Goal: Task Accomplishment & Management: Use online tool/utility

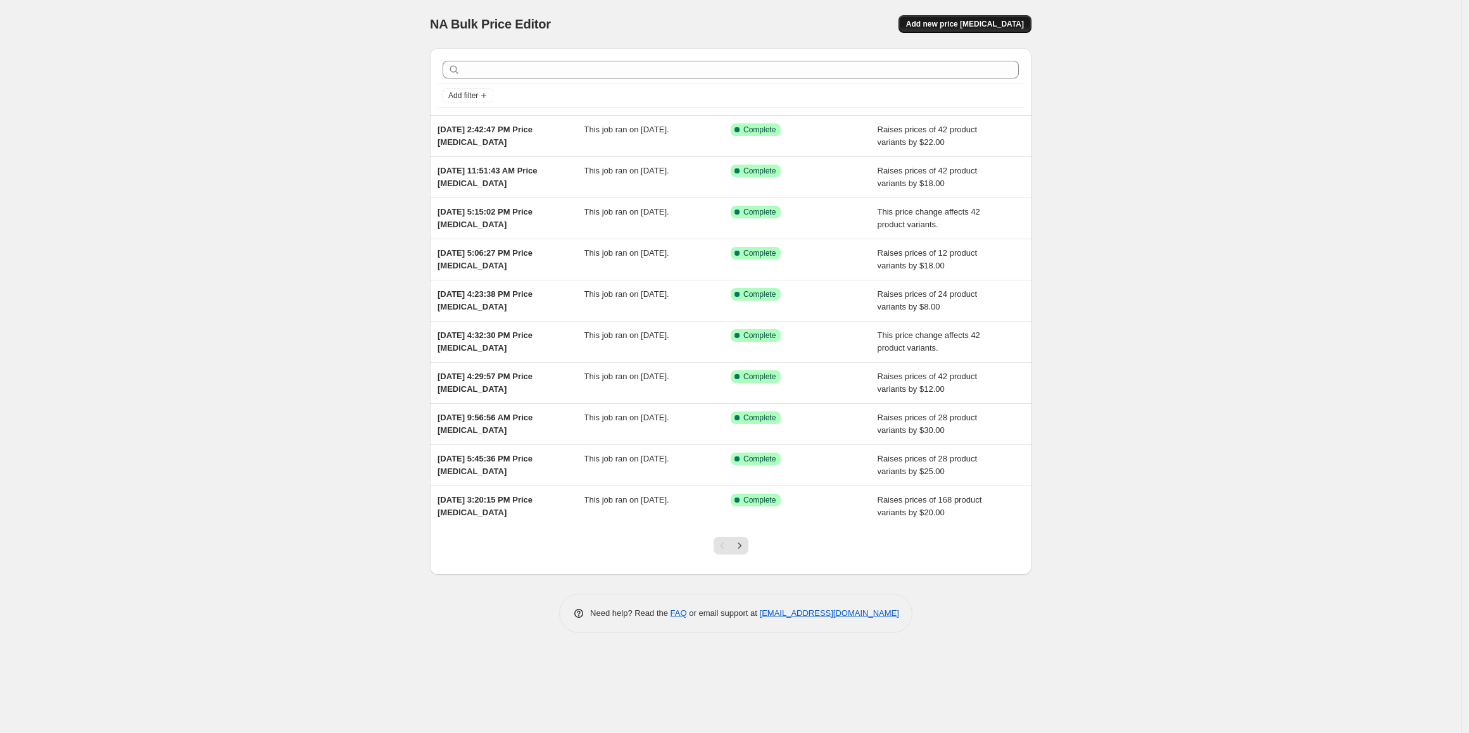
click at [946, 26] on span "Add new price [MEDICAL_DATA]" at bounding box center [965, 24] width 118 height 10
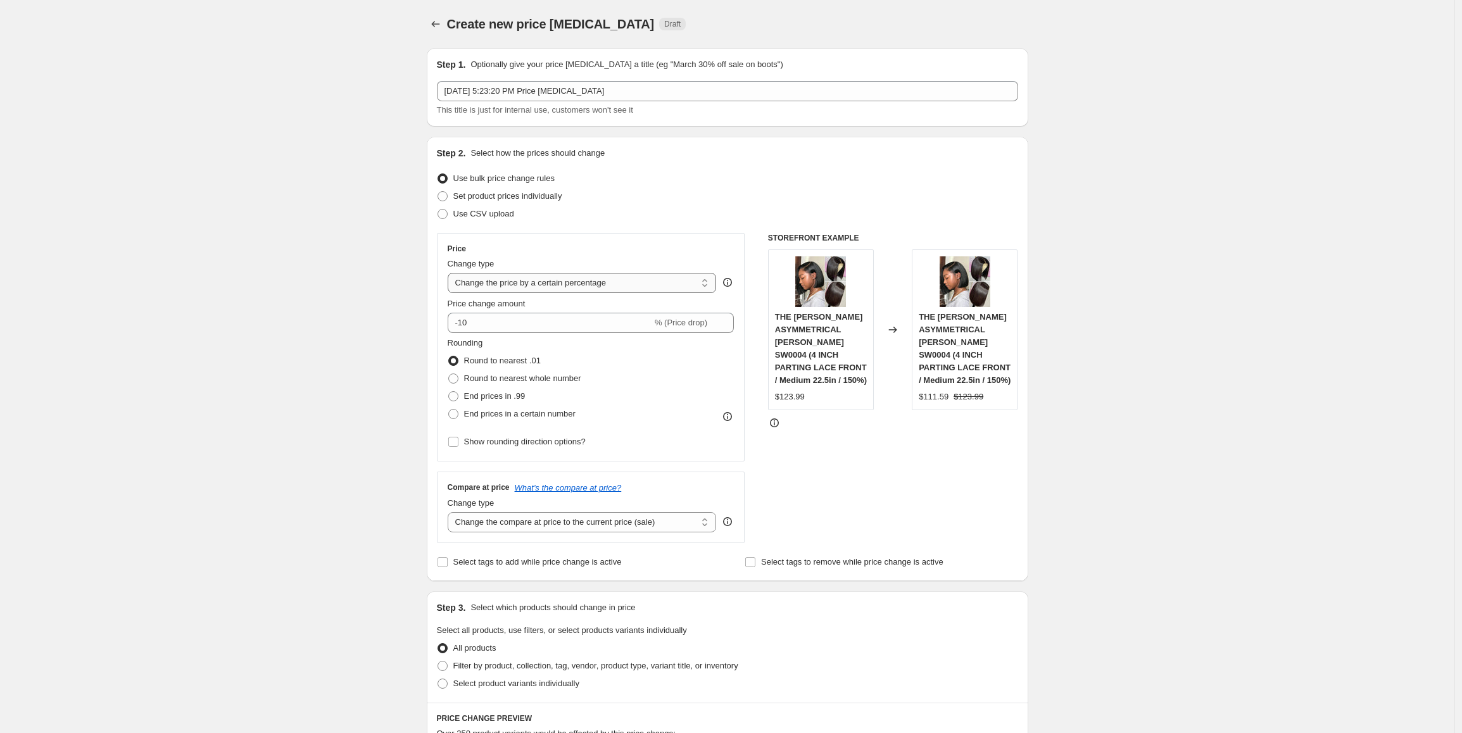
click at [608, 283] on select "Change the price to a certain amount Change the price by a certain amount Chang…" at bounding box center [582, 283] width 269 height 20
select select "by"
click at [451, 273] on select "Change the price to a certain amount Change the price by a certain amount Chang…" at bounding box center [582, 283] width 269 height 20
type input "-10.00"
click at [426, 321] on div "Step 1. Optionally give your price [MEDICAL_DATA] a title (eg "March 30% off sa…" at bounding box center [723, 655] width 612 height 1234
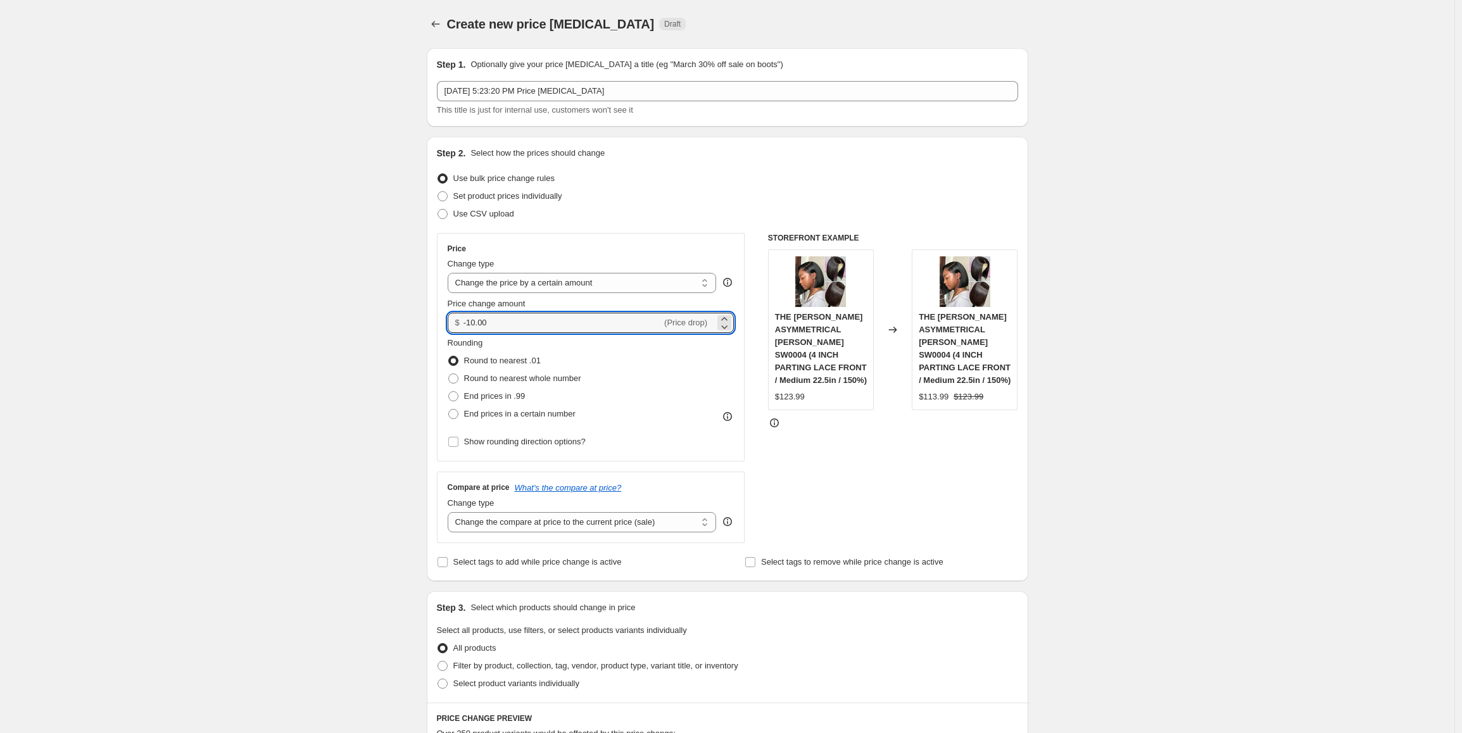
paste input "number"
drag, startPoint x: 498, startPoint y: 323, endPoint x: 456, endPoint y: 324, distance: 42.4
click at [456, 324] on div "$" at bounding box center [591, 323] width 287 height 20
type input "16.00"
click at [507, 397] on span "End prices in .99" at bounding box center [494, 395] width 61 height 9
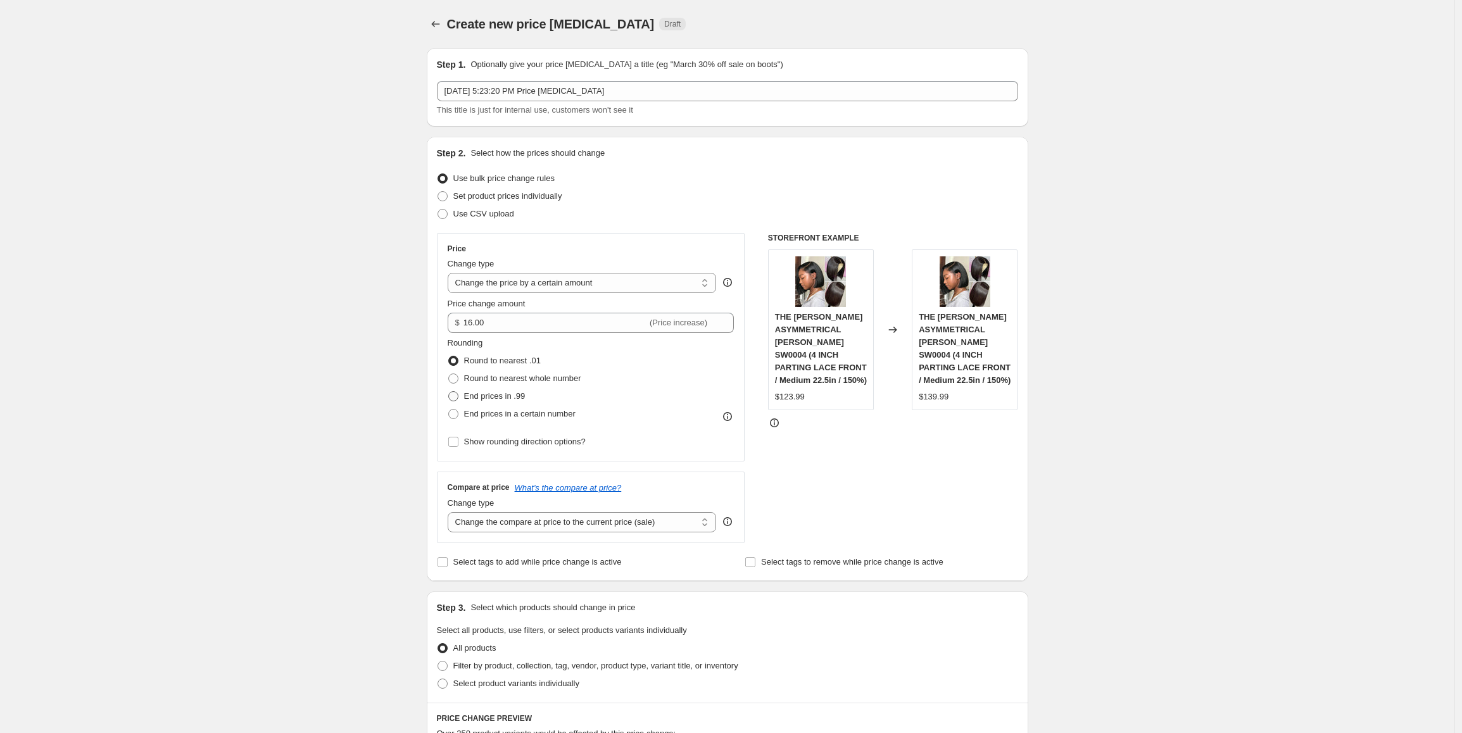
click at [449, 392] on input "End prices in .99" at bounding box center [448, 391] width 1 height 1
radio input "true"
click at [508, 524] on select "Change the compare at price to the current price (sale) Change the compare at p…" at bounding box center [582, 522] width 269 height 20
select select "pp"
click at [451, 512] on select "Change the compare at price to the current price (sale) Change the compare at p…" at bounding box center [582, 522] width 269 height 20
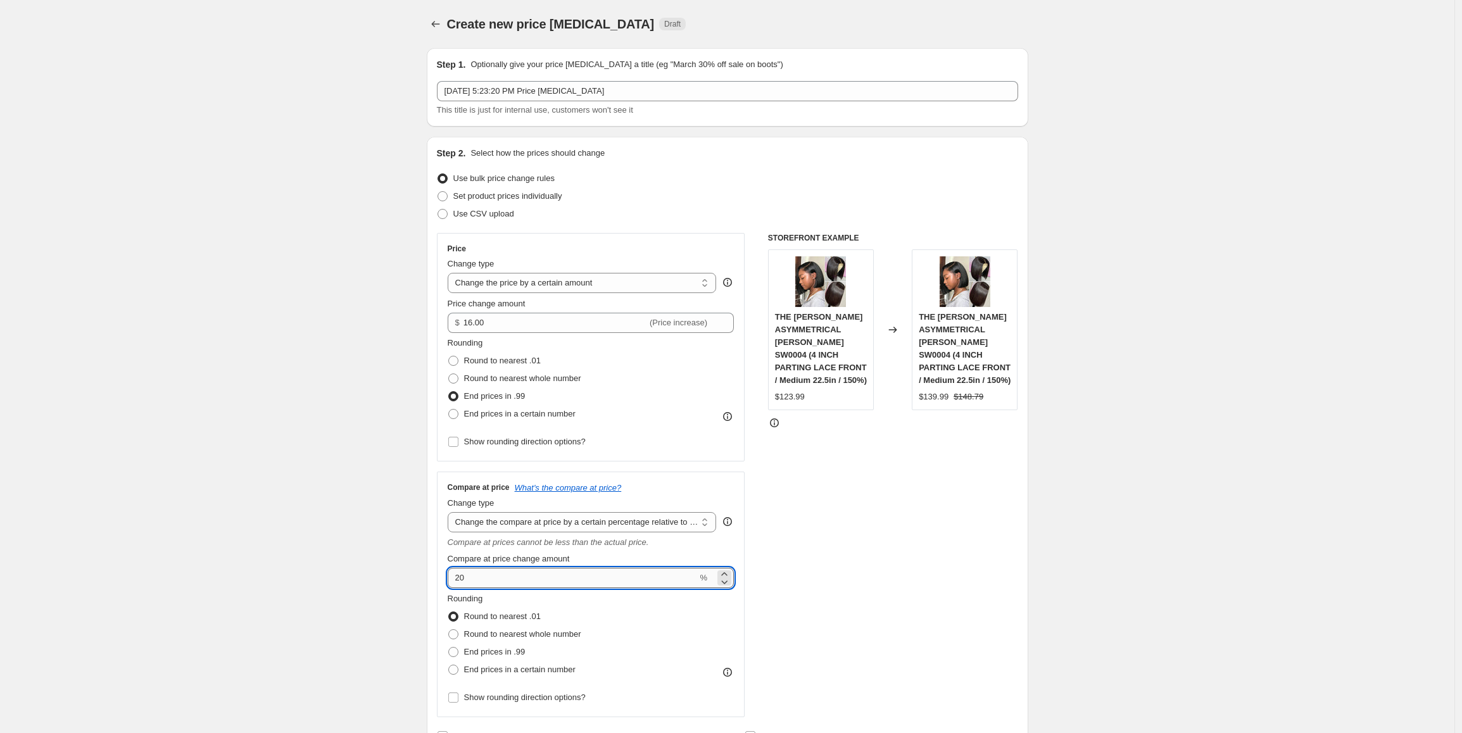
drag, startPoint x: 478, startPoint y: 580, endPoint x: 456, endPoint y: 580, distance: 22.2
click at [456, 580] on input "20" at bounding box center [573, 578] width 250 height 20
type input "40"
click at [488, 649] on span "End prices in .99" at bounding box center [494, 651] width 61 height 9
click at [449, 648] on input "End prices in .99" at bounding box center [448, 647] width 1 height 1
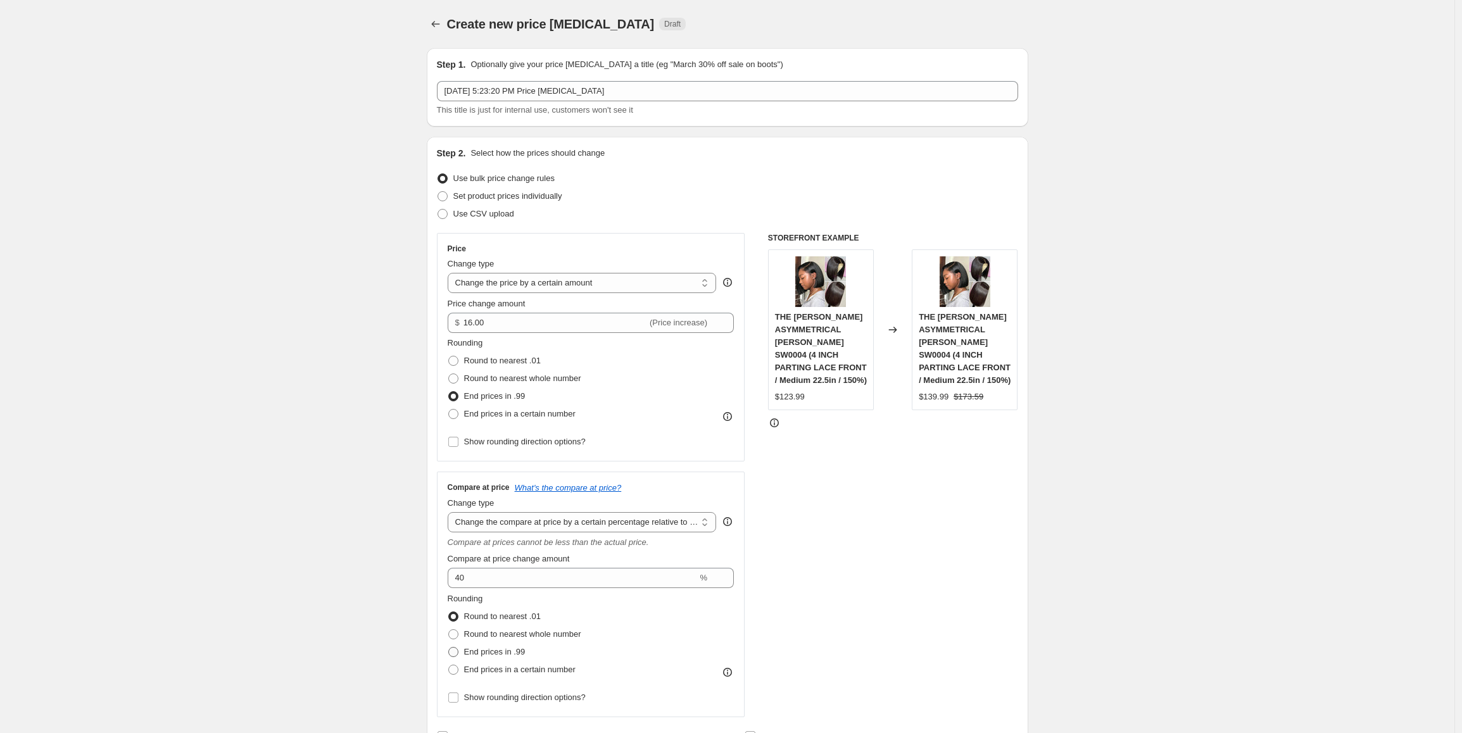
radio input "true"
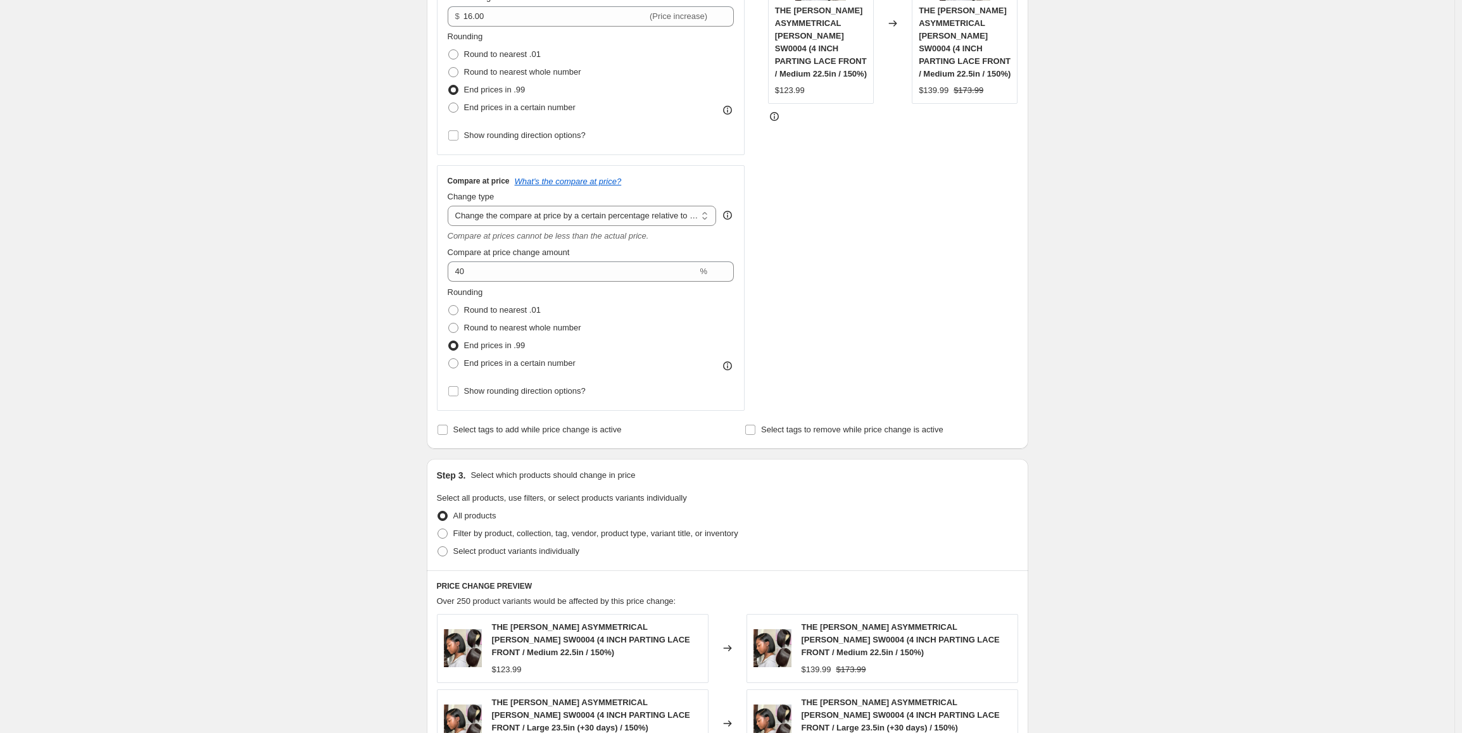
scroll to position [507, 0]
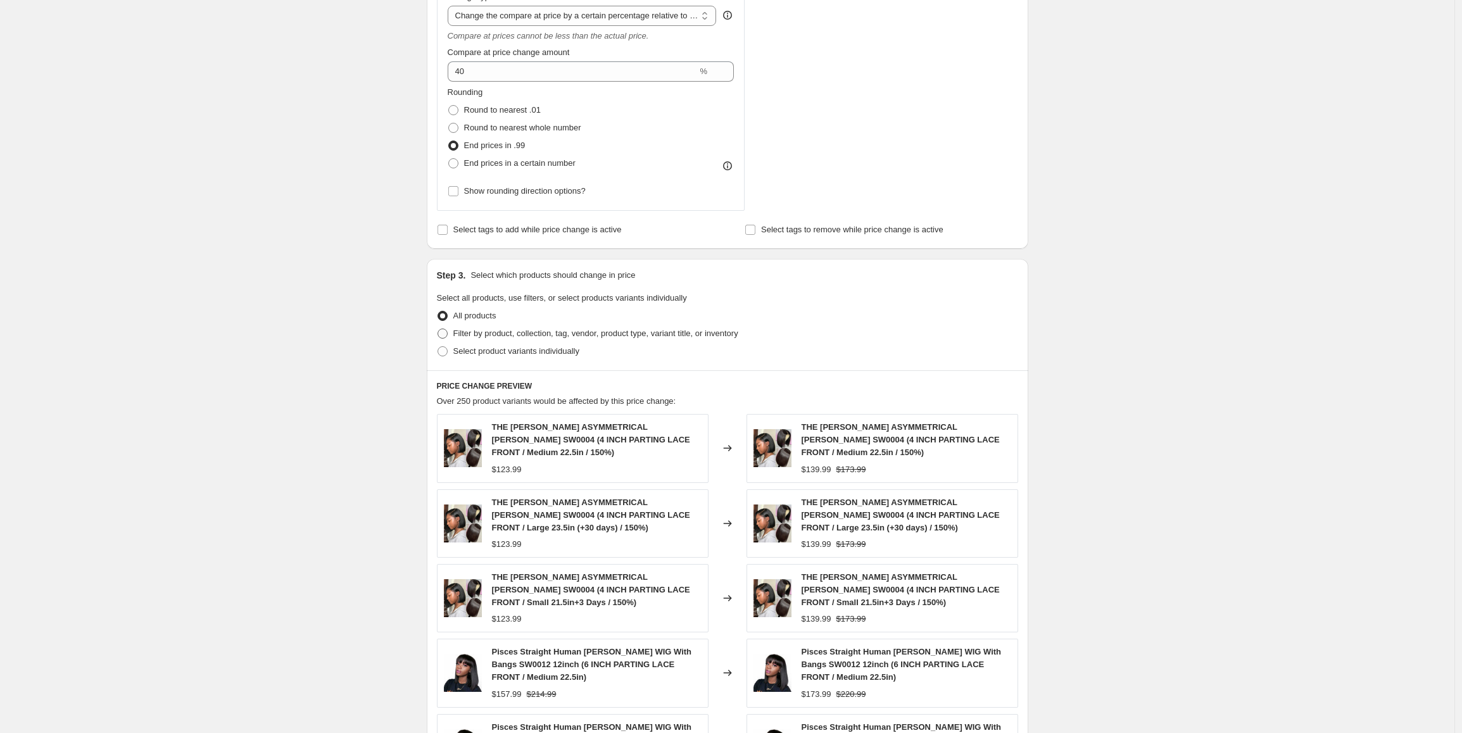
click at [541, 331] on span "Filter by product, collection, tag, vendor, product type, variant title, or inv…" at bounding box center [595, 333] width 285 height 9
click at [438, 329] on input "Filter by product, collection, tag, vendor, product type, variant title, or inv…" at bounding box center [438, 329] width 1 height 1
radio input "true"
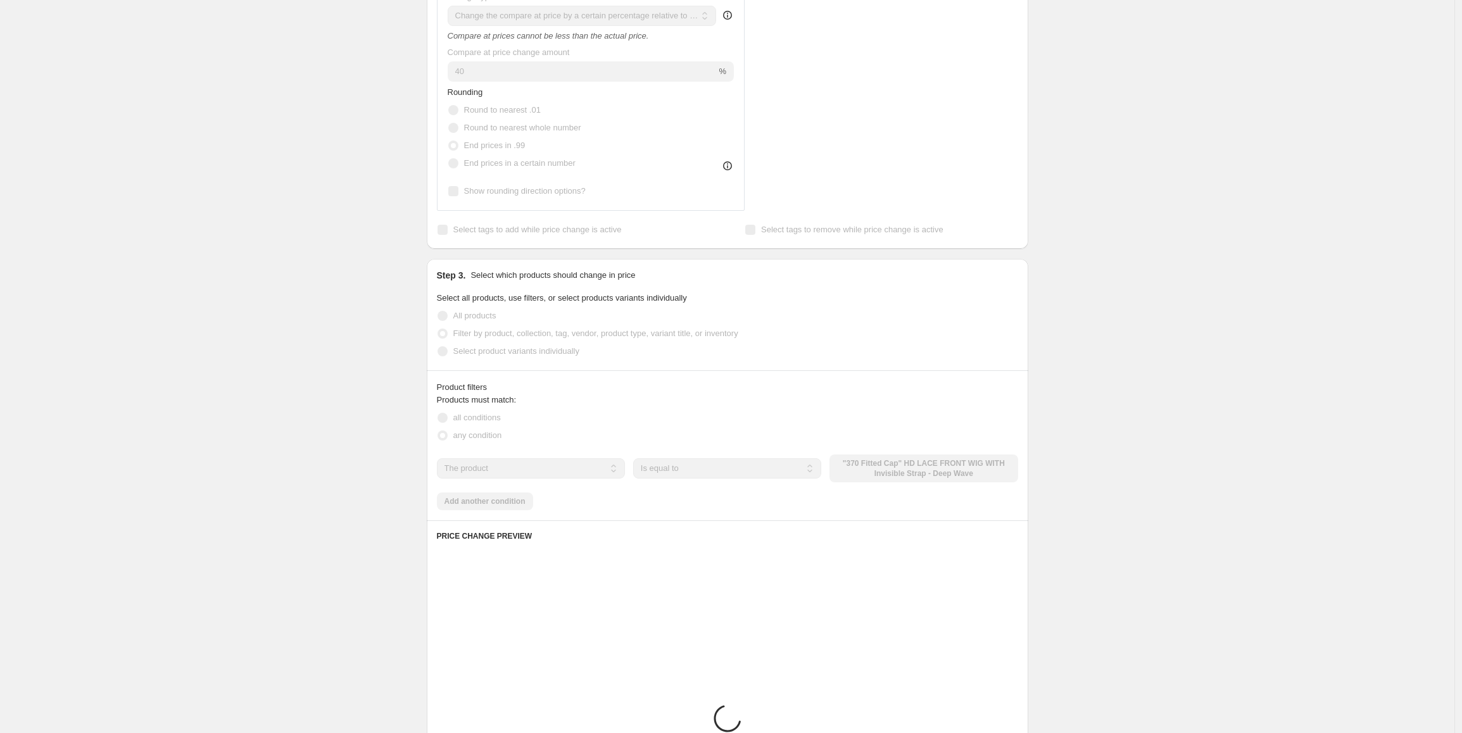
click at [886, 473] on div "The product The product's collection The product's tag The product's vendor The…" at bounding box center [727, 469] width 581 height 28
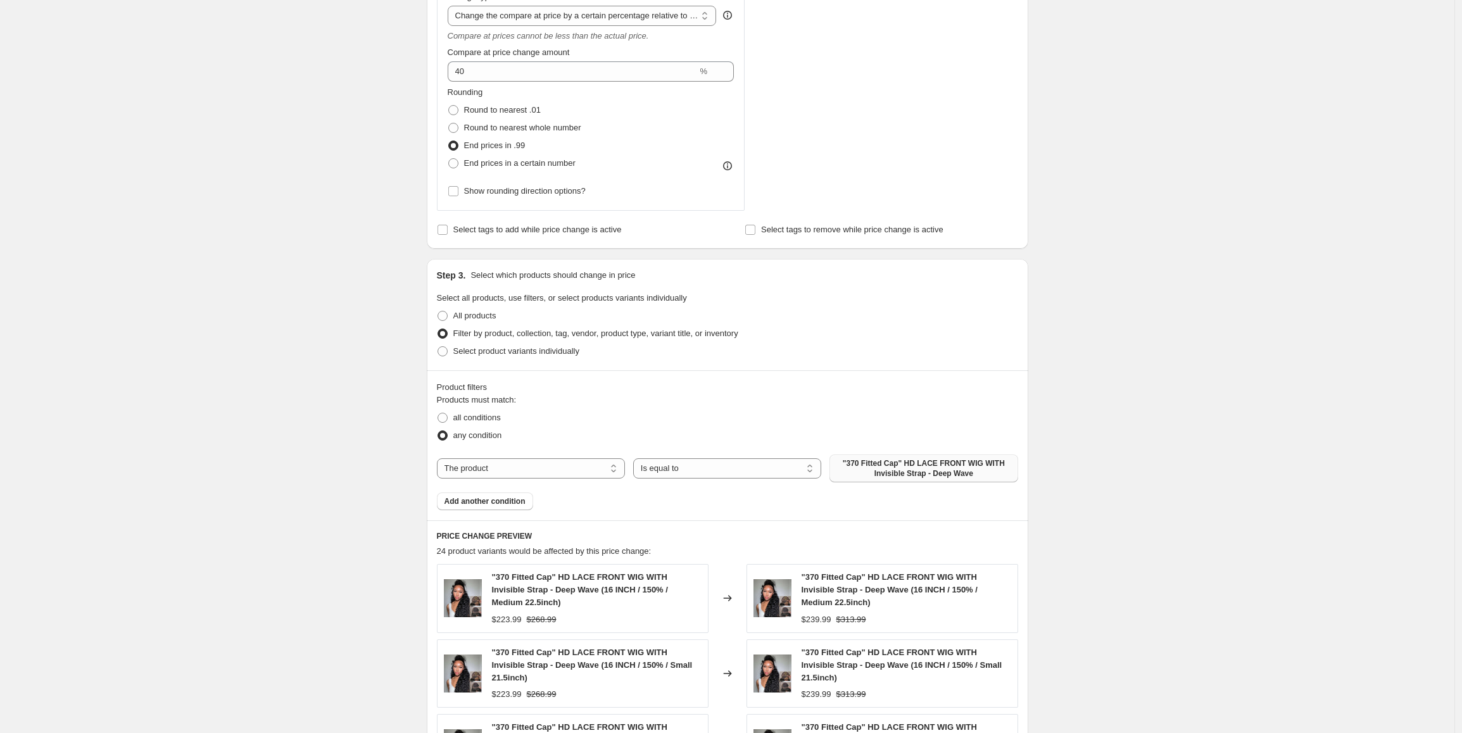
click at [908, 473] on span ""370 Fitted Cap" HD LACE FRONT WIG WITH Invisible Strap - Deep Wave" at bounding box center [923, 468] width 173 height 20
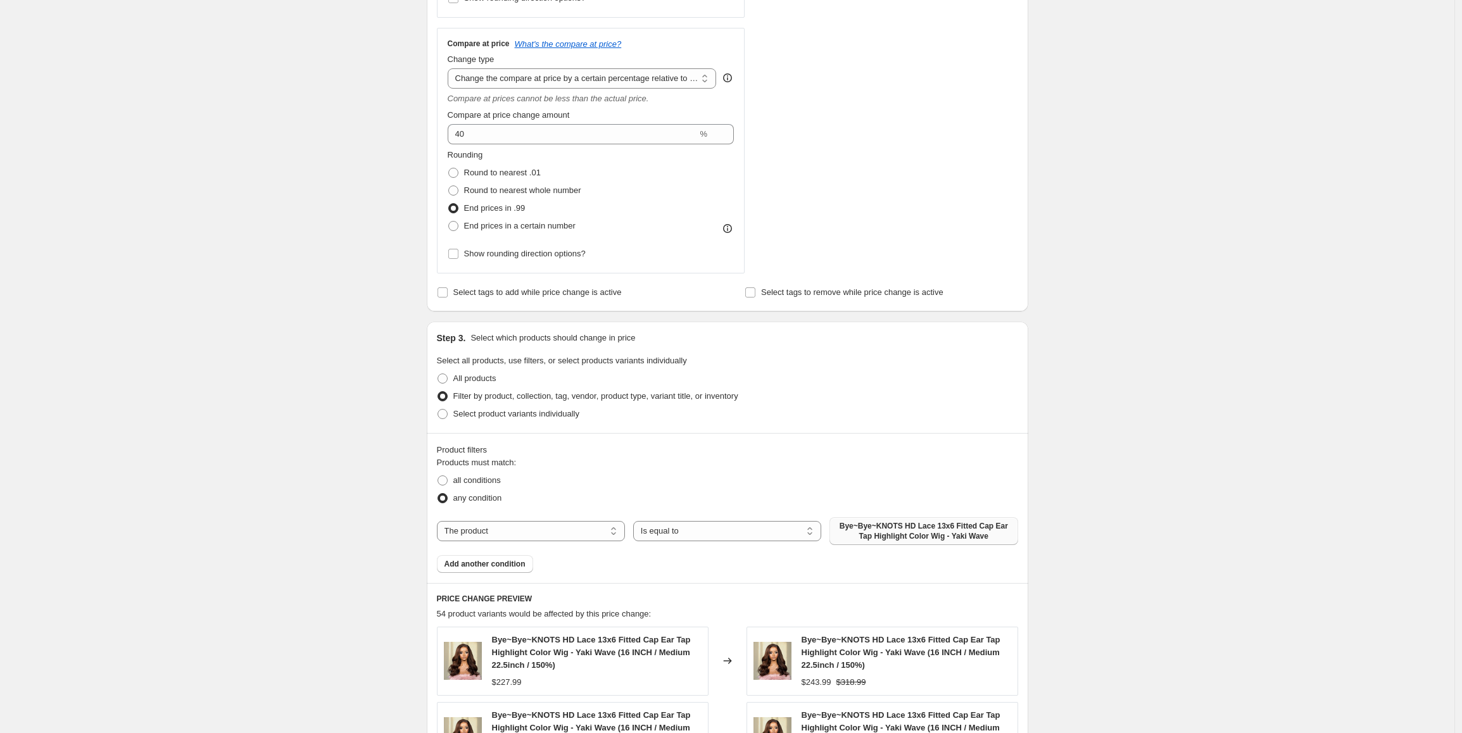
scroll to position [443, 0]
drag, startPoint x: 488, startPoint y: 139, endPoint x: 456, endPoint y: 141, distance: 32.4
click at [456, 141] on input "40" at bounding box center [573, 135] width 250 height 20
type input "30"
click at [304, 272] on div "Create new price [MEDICAL_DATA]. This page is ready Create new price [MEDICAL_D…" at bounding box center [727, 393] width 1454 height 1673
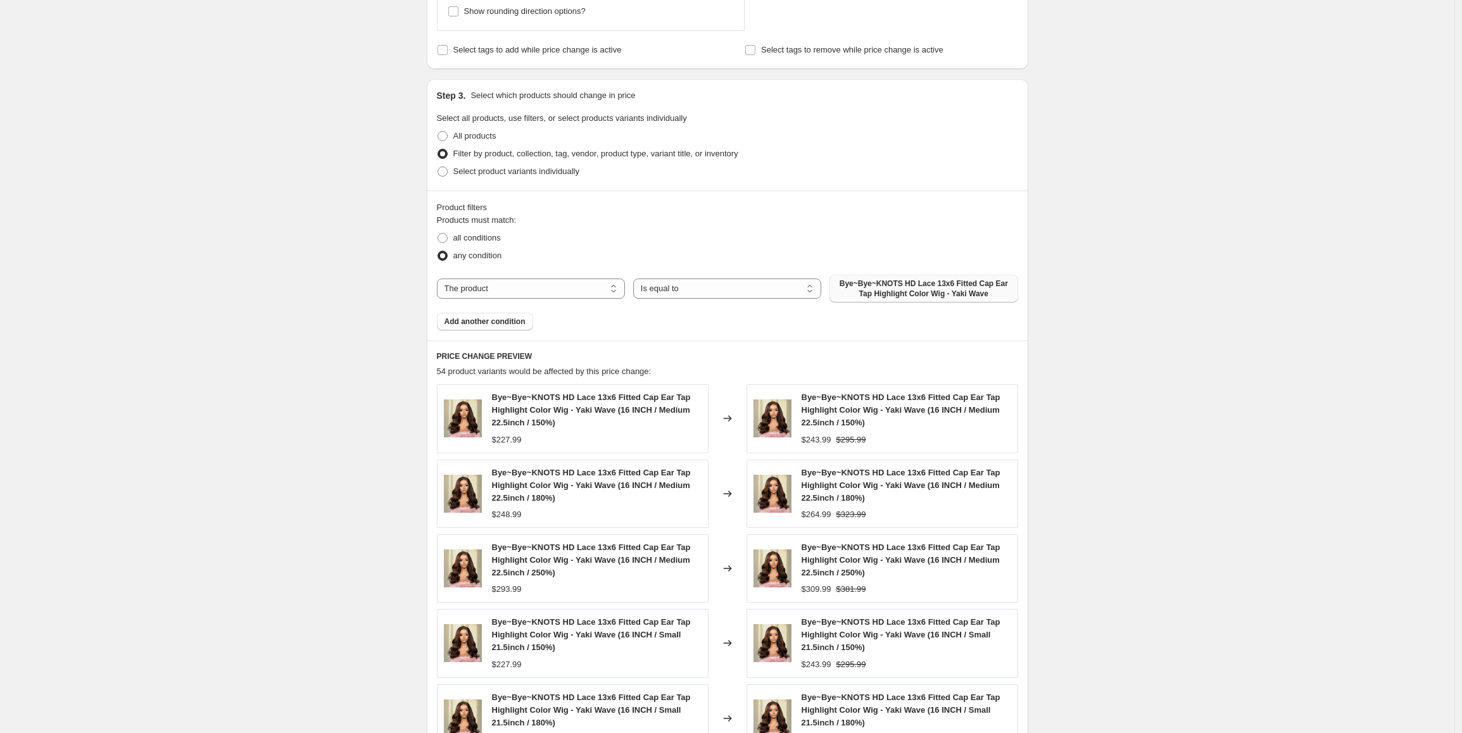
scroll to position [696, 0]
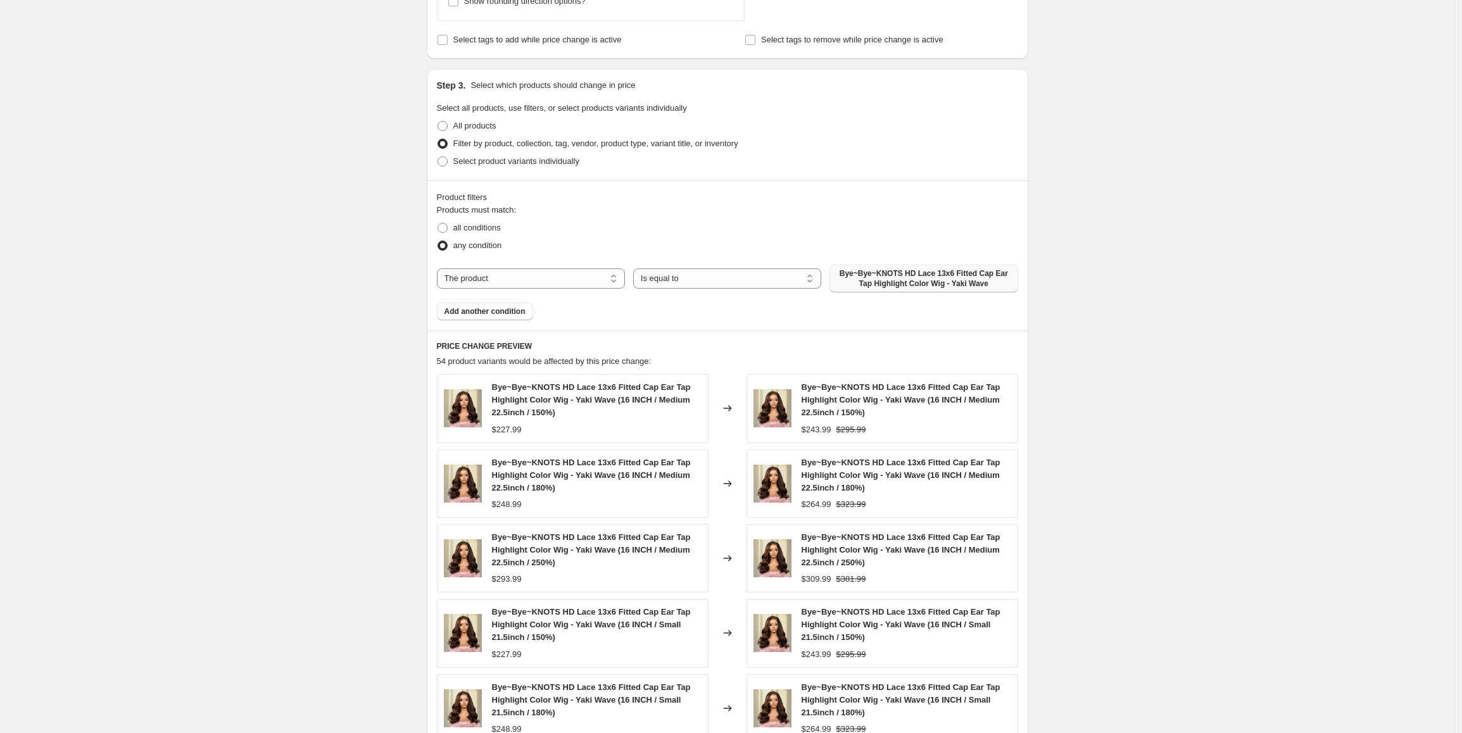
click at [1313, 508] on div "Create new price [MEDICAL_DATA]. This page is ready Create new price [MEDICAL_D…" at bounding box center [727, 140] width 1454 height 1673
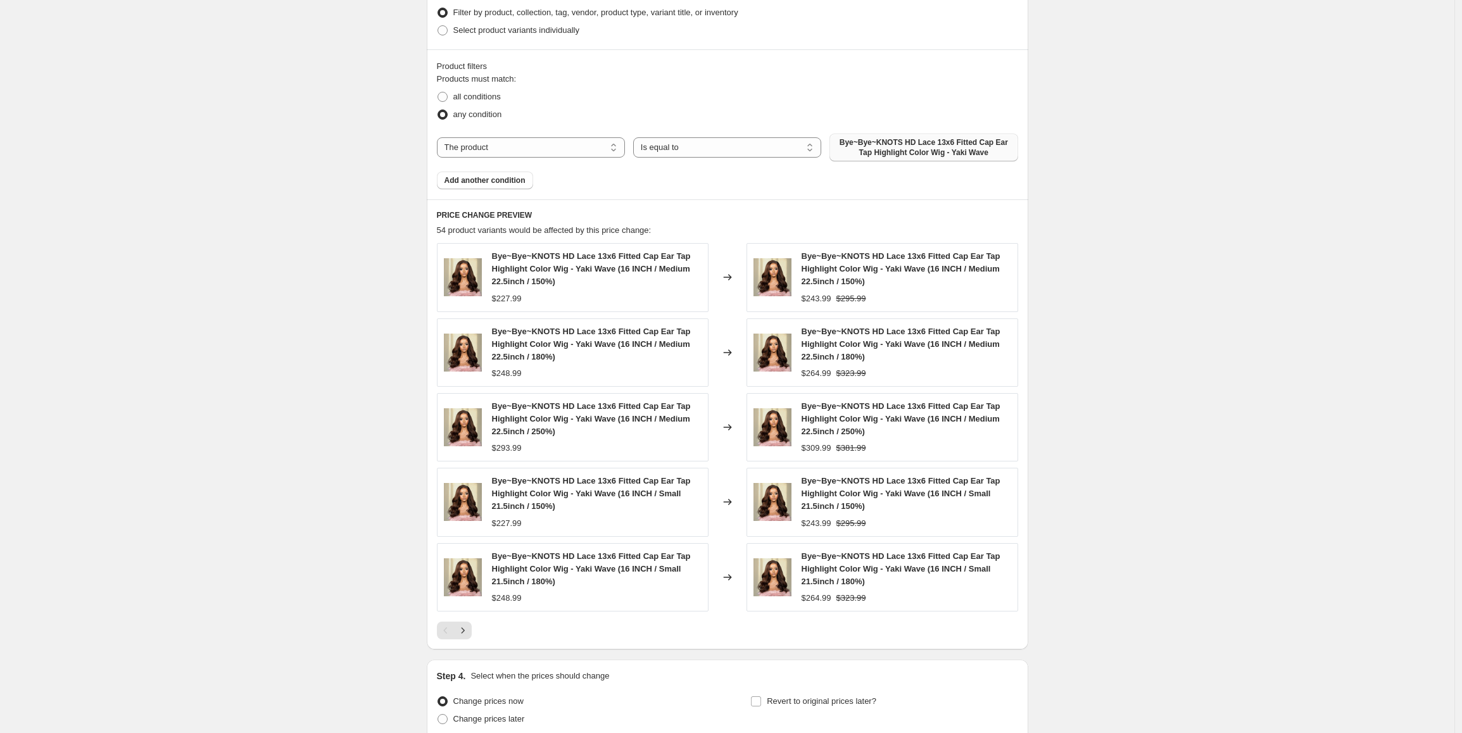
scroll to position [940, 0]
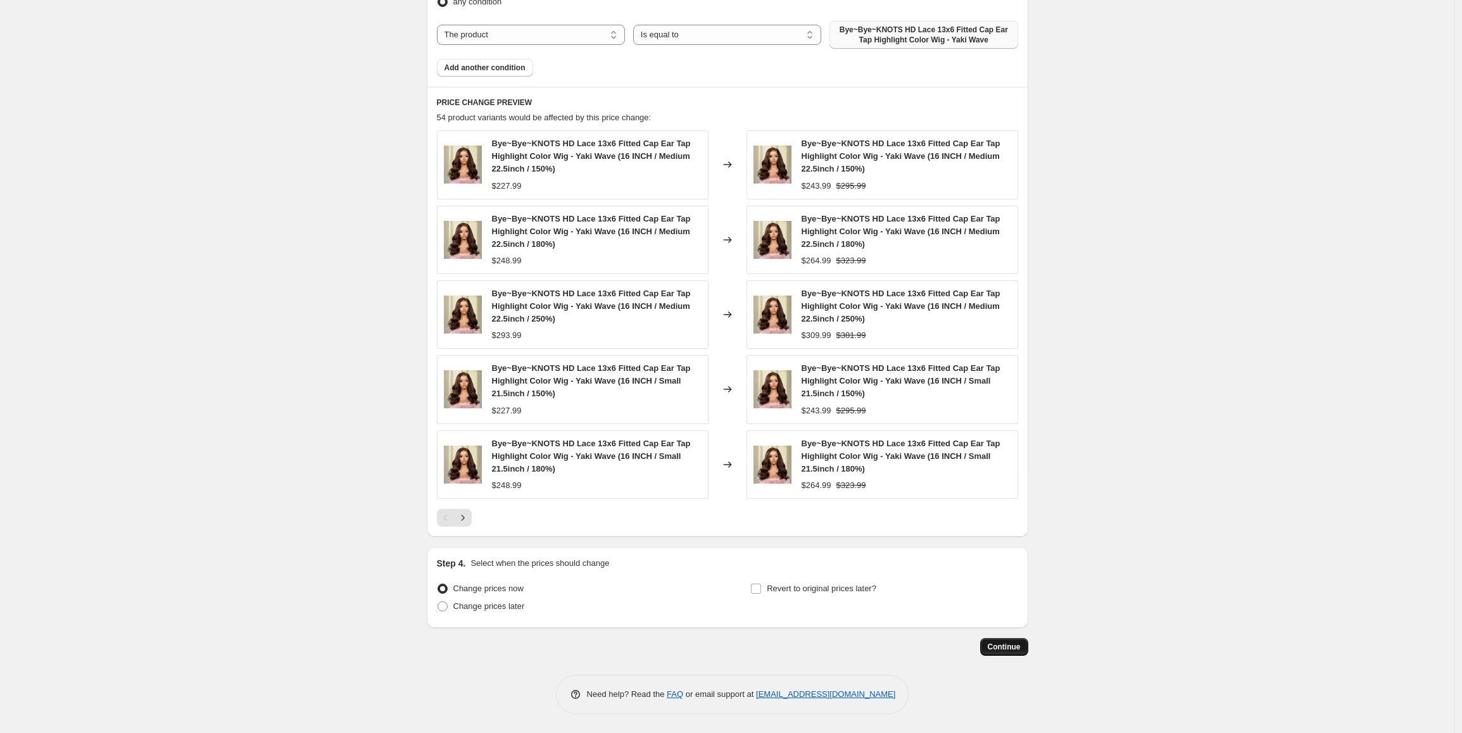
click at [1021, 647] on span "Continue" at bounding box center [1004, 647] width 33 height 10
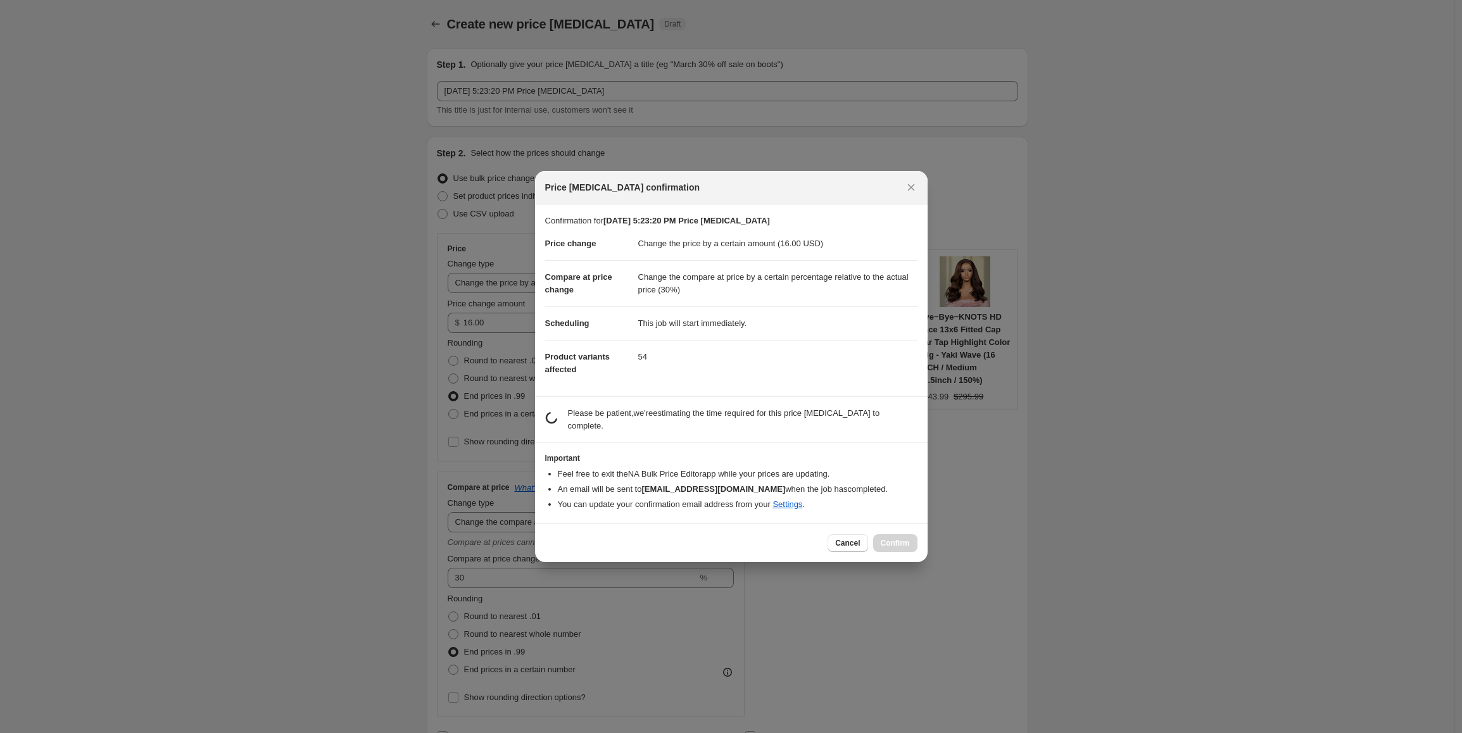
scroll to position [0, 0]
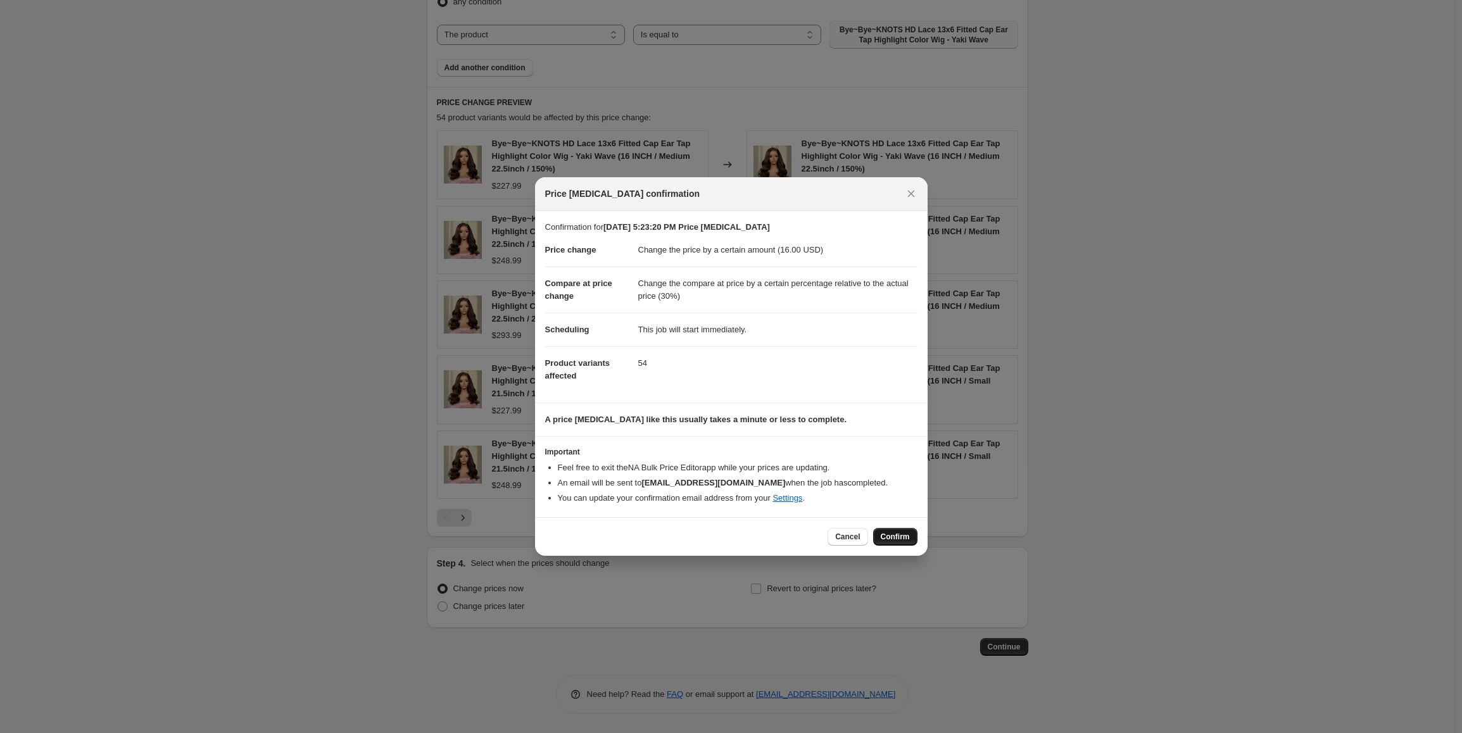
click at [891, 539] on span "Confirm" at bounding box center [895, 537] width 29 height 10
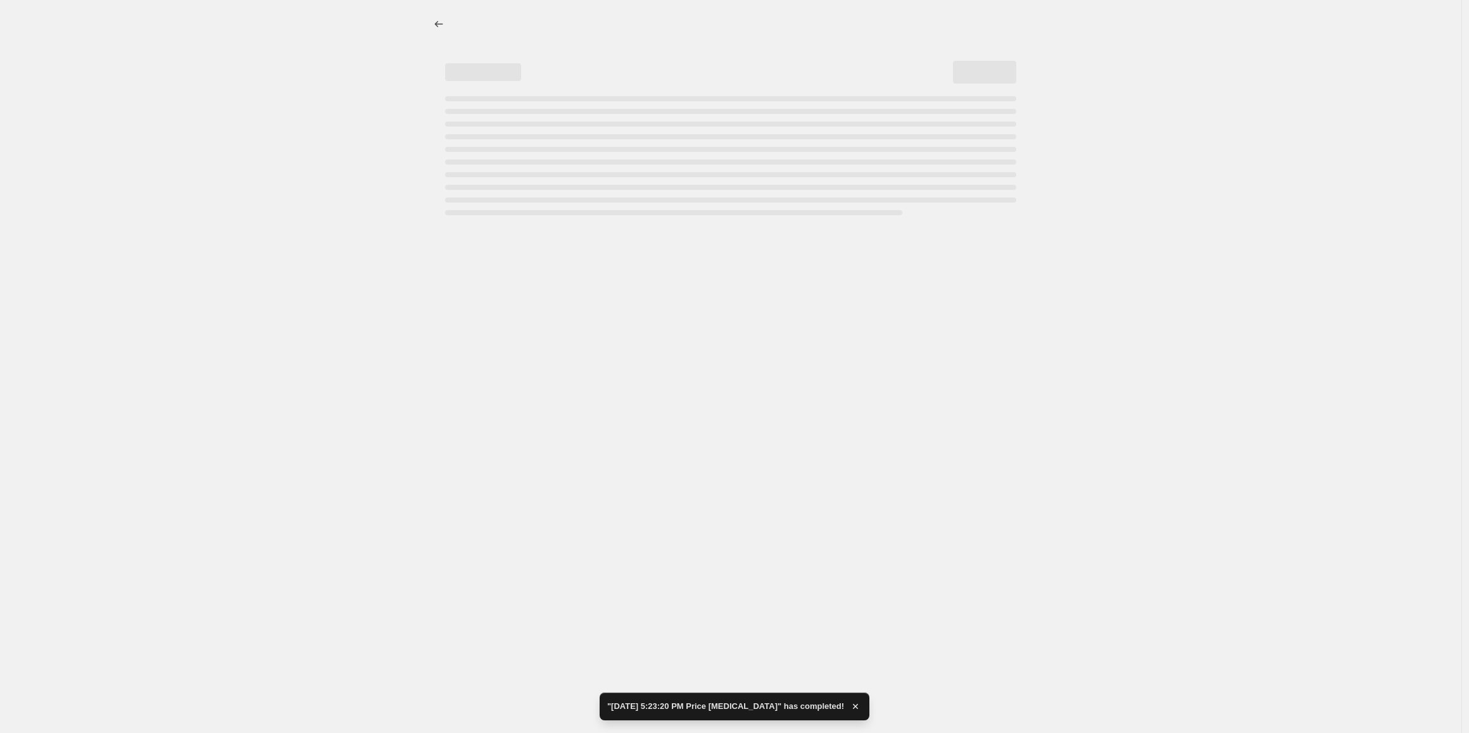
select select "by"
select select "pp"
